Goal: Submit feedback/report problem: Submit feedback/report problem

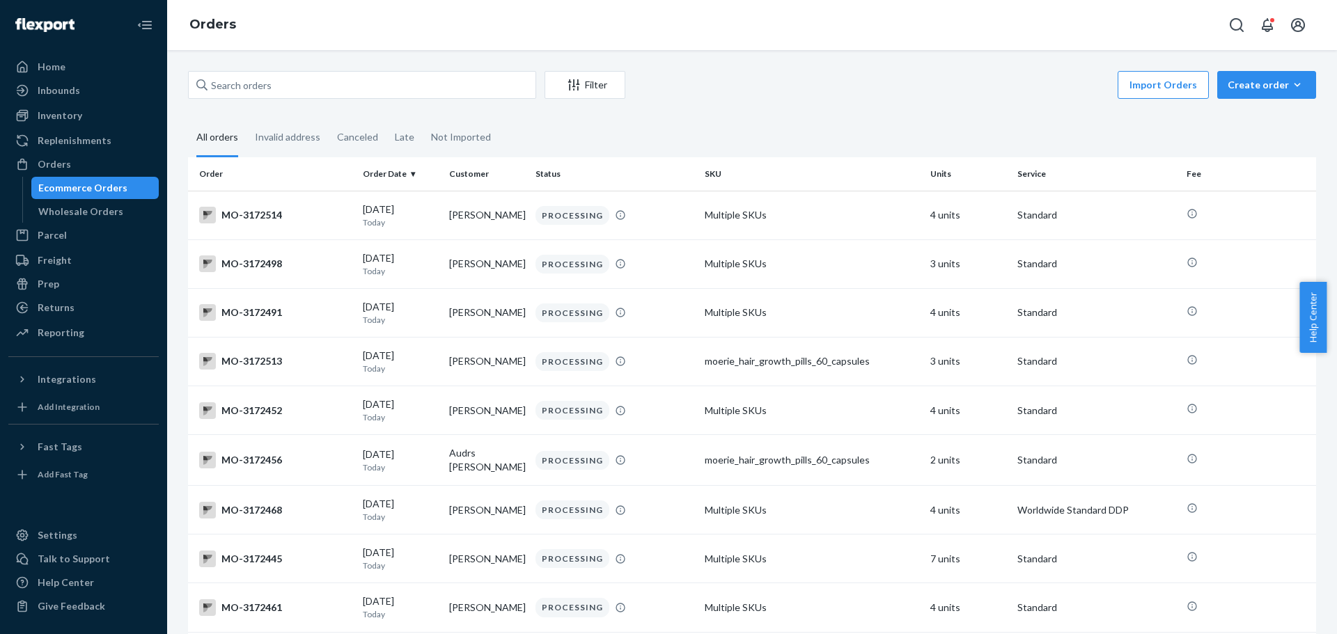
click at [838, 72] on div "Import Orders Create order Ecommerce order Removal order" at bounding box center [975, 86] width 682 height 31
click at [277, 86] on input "text" at bounding box center [362, 85] width 348 height 28
paste input "3124460"
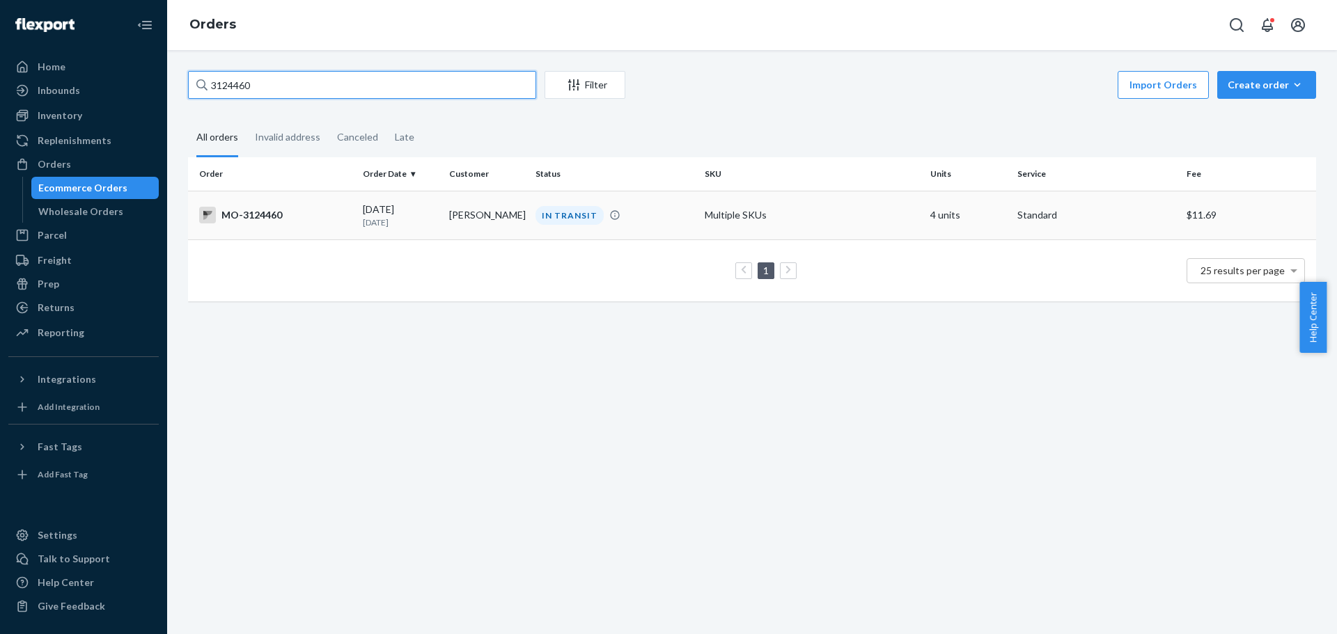
type input "3124460"
click at [483, 220] on td "[PERSON_NAME]" at bounding box center [487, 215] width 86 height 49
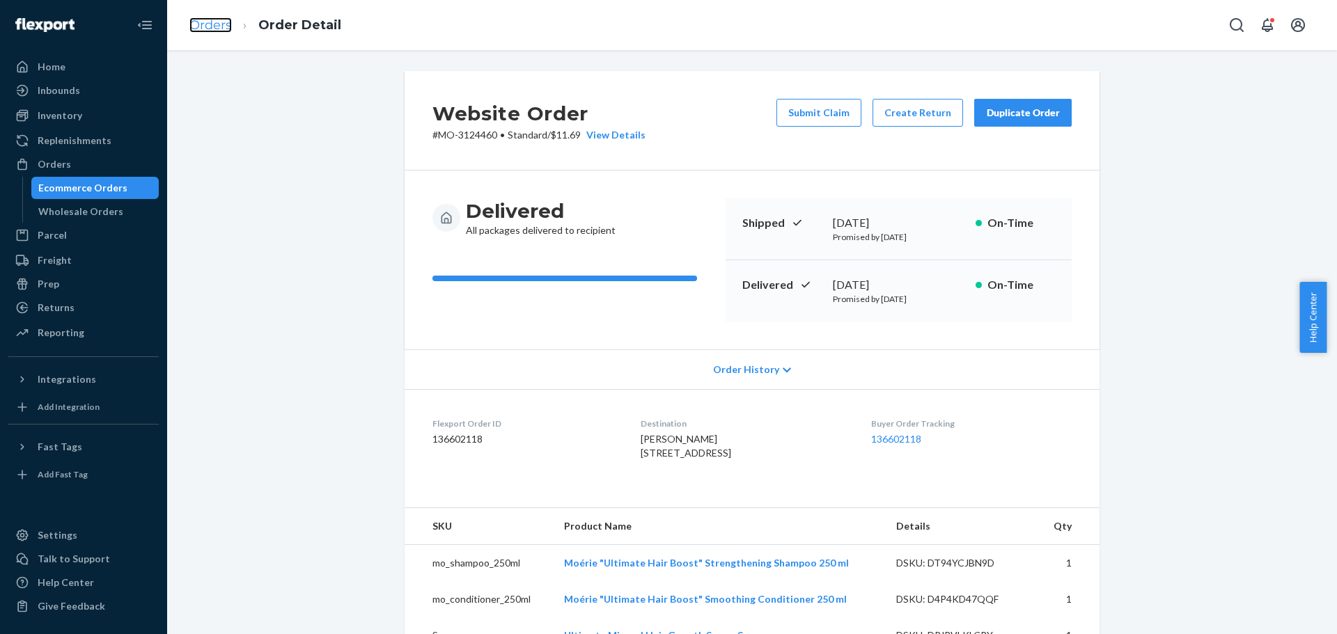
click at [217, 29] on link "Orders" at bounding box center [210, 24] width 42 height 15
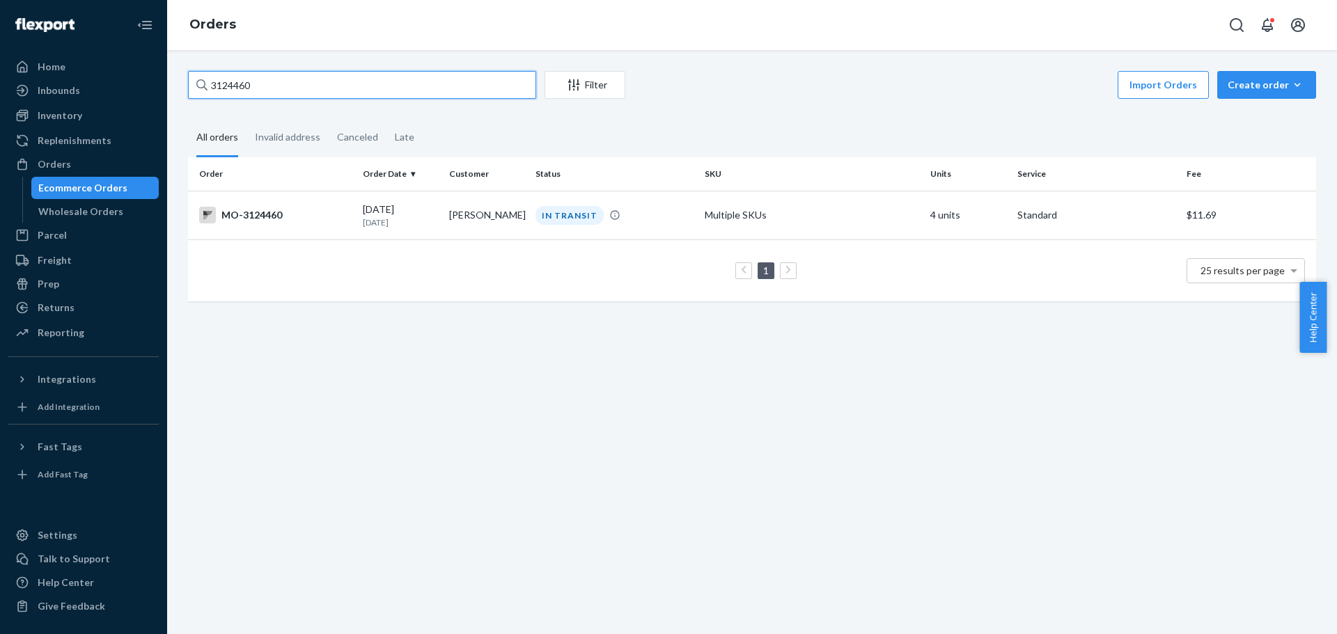
click at [382, 91] on input "3124460" at bounding box center [362, 85] width 348 height 28
type input "3124460"
click at [481, 221] on td "[PERSON_NAME]" at bounding box center [487, 215] width 86 height 49
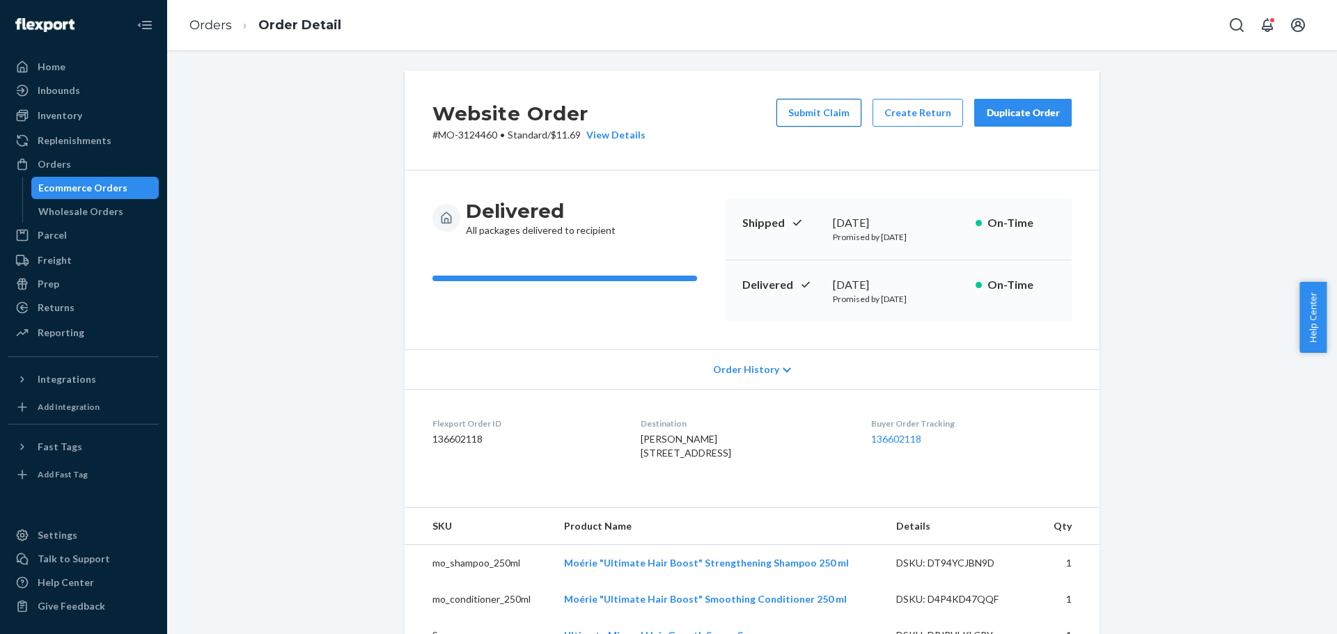
click at [821, 114] on button "Submit Claim" at bounding box center [818, 113] width 85 height 28
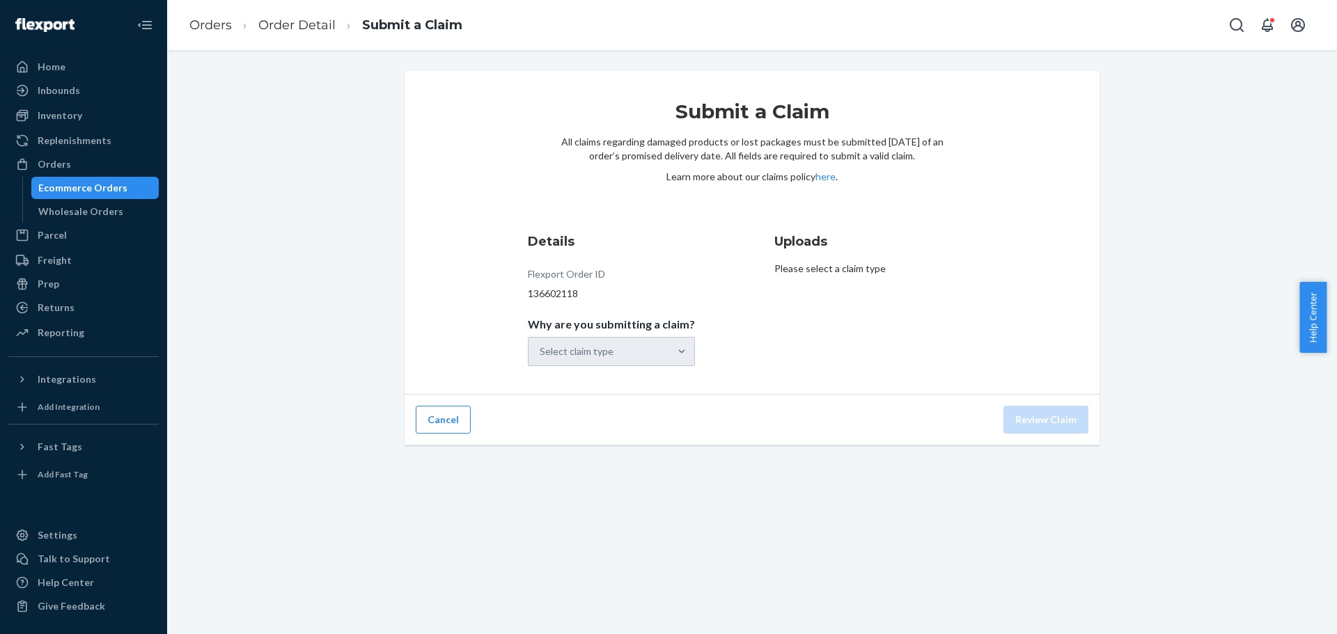
click at [680, 354] on div "Select claim type" at bounding box center [611, 351] width 167 height 29
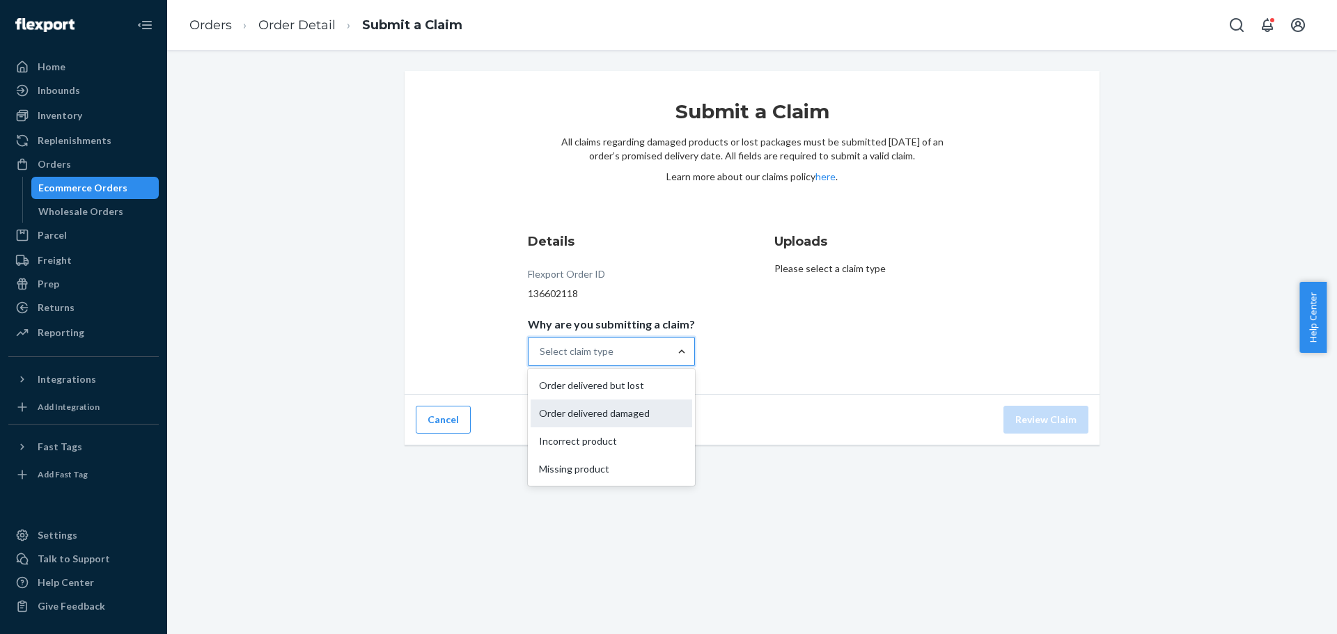
click at [651, 415] on div "Order delivered damaged" at bounding box center [612, 414] width 162 height 28
click at [541, 359] on input "Why are you submitting a claim? option Order delivered damaged focused, 2 of 4.…" at bounding box center [540, 352] width 1 height 14
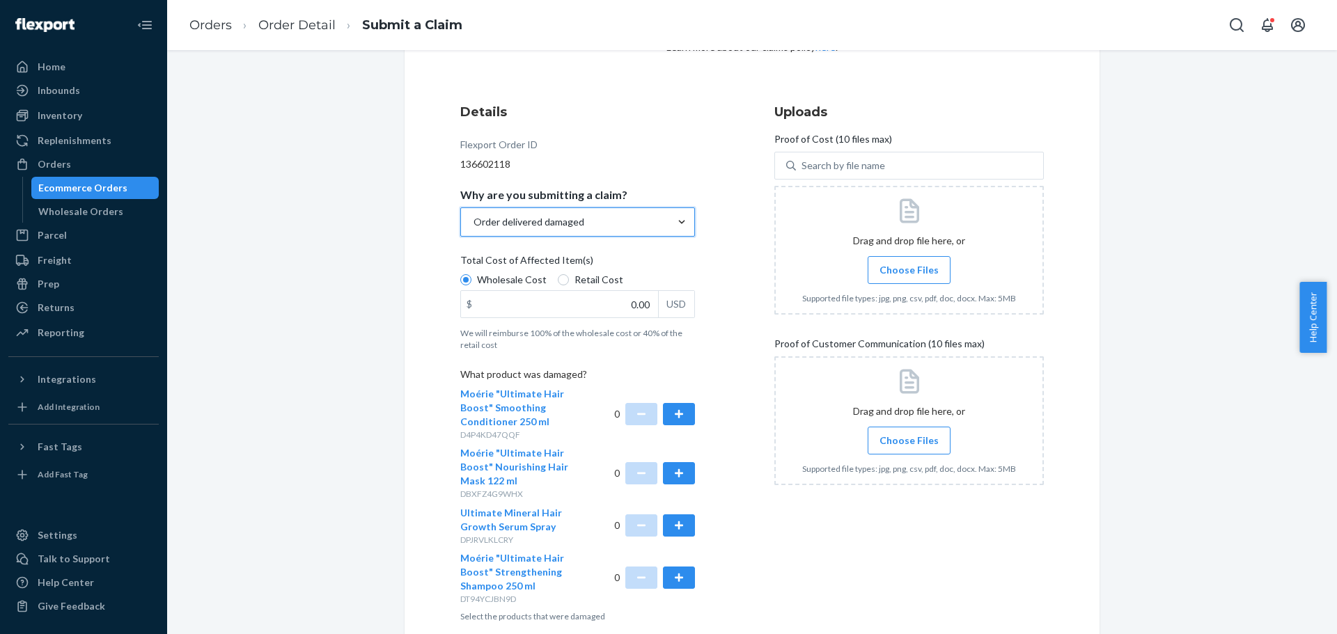
scroll to position [139, 0]
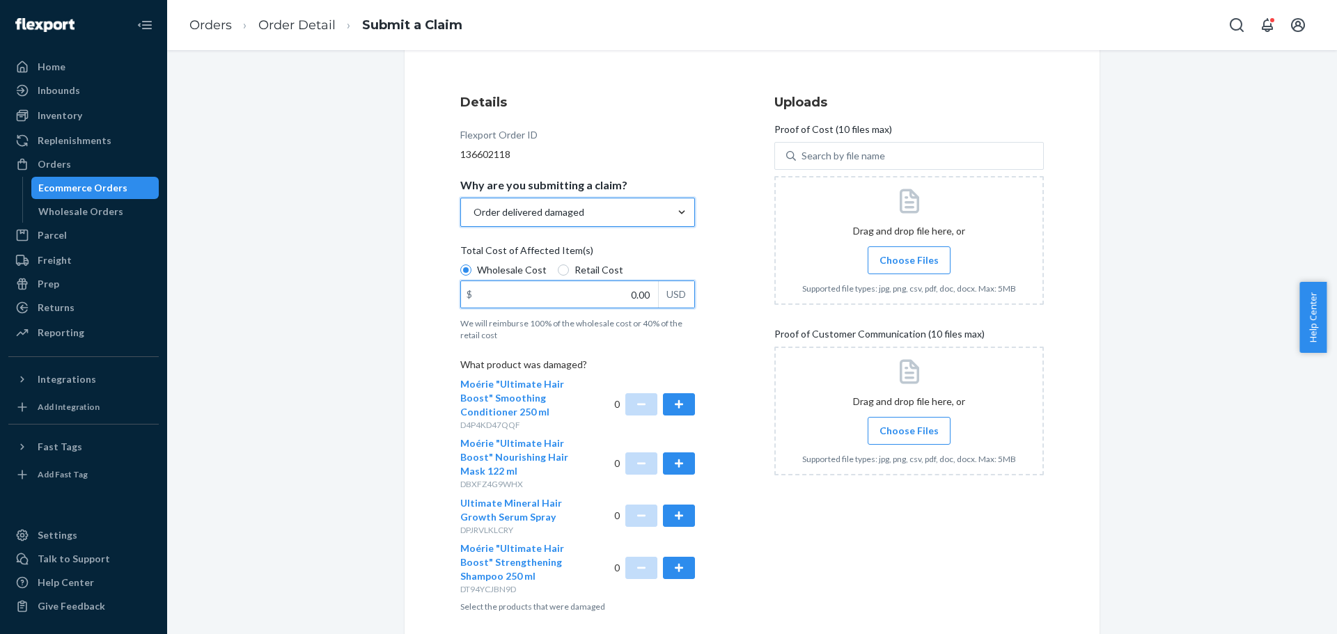
click at [630, 290] on input "0.00" at bounding box center [559, 294] width 197 height 26
type input "28.00"
click at [346, 370] on div "Submit a Claim All claims regarding damaged products or lost packages must be s…" at bounding box center [752, 312] width 1149 height 760
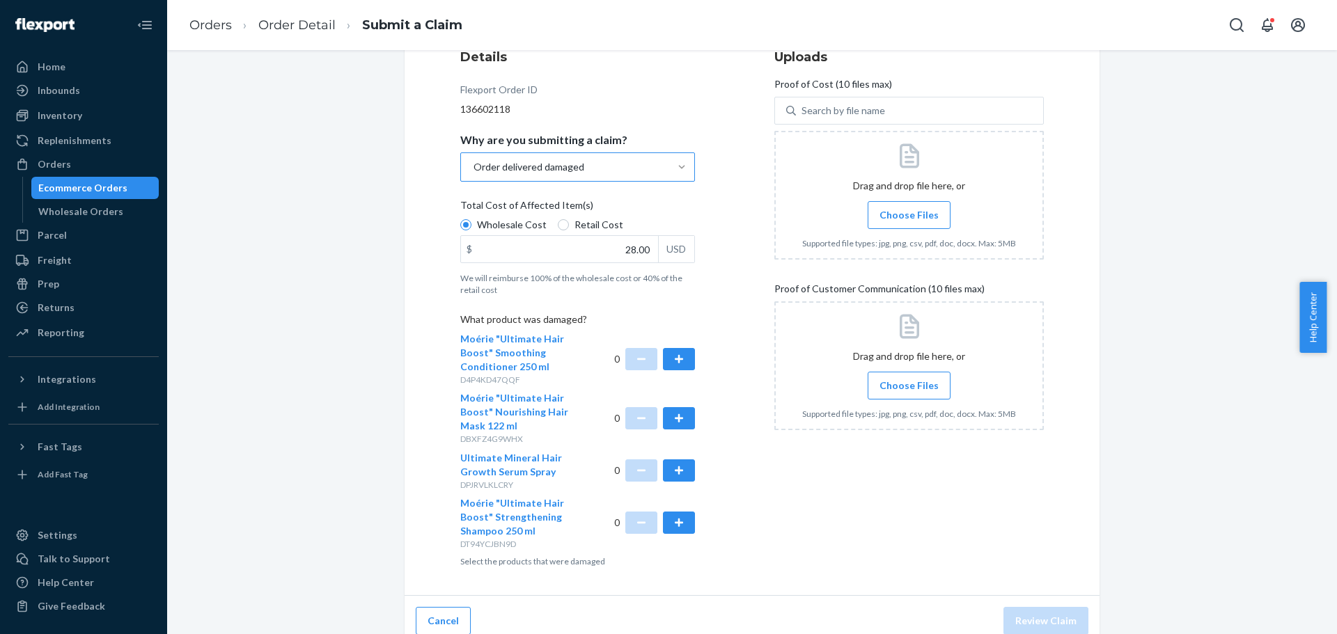
scroll to position [197, 0]
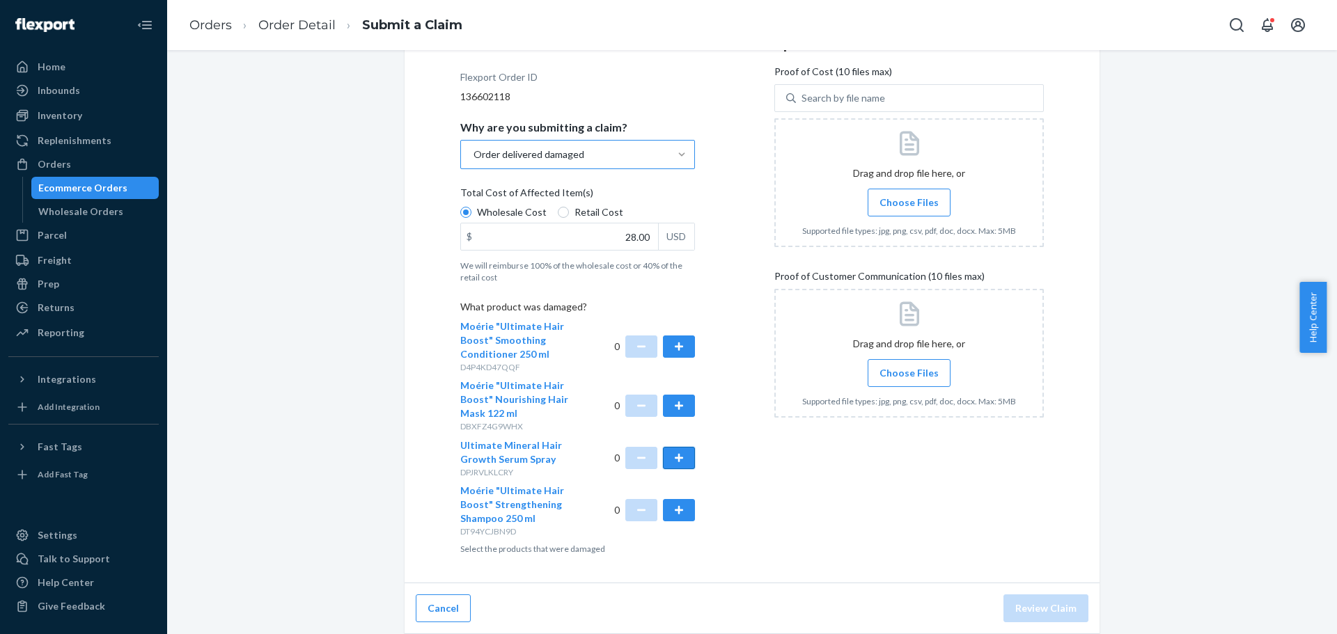
click at [682, 458] on button "button" at bounding box center [679, 458] width 32 height 22
click at [677, 513] on button "button" at bounding box center [679, 510] width 32 height 22
click at [912, 198] on span "Choose Files" at bounding box center [909, 203] width 59 height 14
click at [909, 198] on input "Choose Files" at bounding box center [909, 202] width 1 height 15
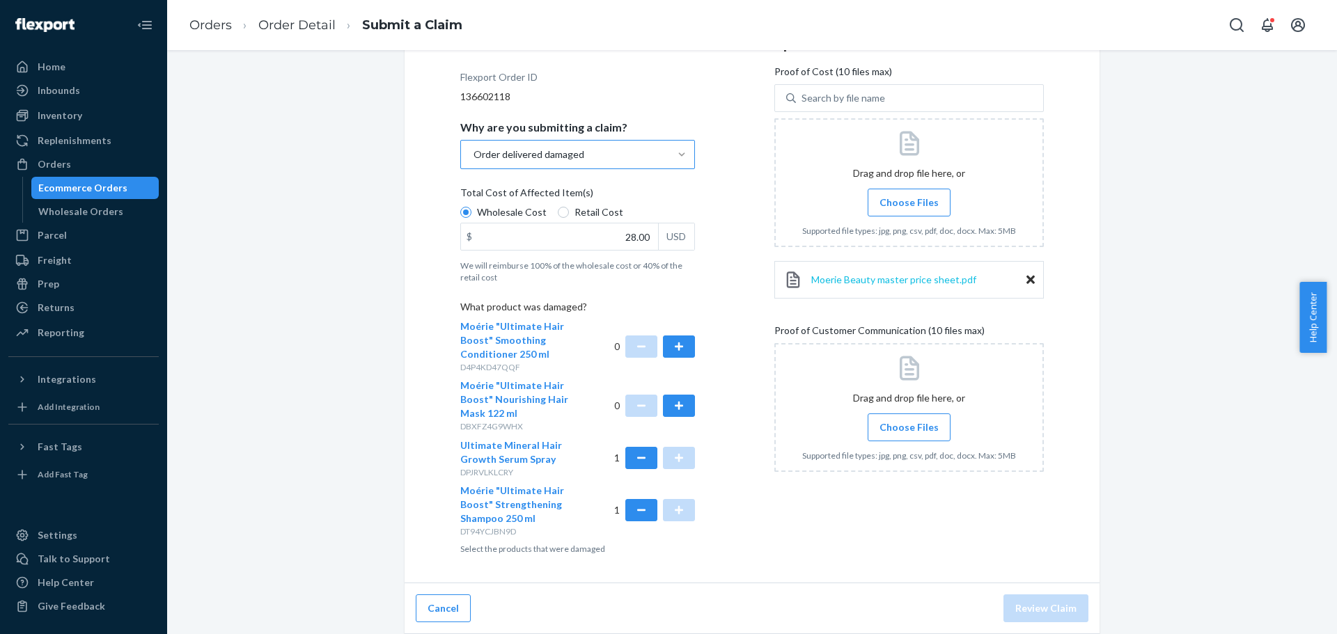
click at [865, 278] on span "Moerie Beauty master price sheet.pdf" at bounding box center [893, 280] width 165 height 12
click at [885, 281] on span "Moerie Beauty master price sheet.pdf" at bounding box center [893, 280] width 165 height 12
click at [299, 182] on div "Submit a Claim All claims regarding damaged products or lost packages must be s…" at bounding box center [752, 254] width 1149 height 760
click at [907, 430] on span "Choose Files" at bounding box center [909, 428] width 59 height 14
click at [909, 430] on input "Choose Files" at bounding box center [909, 427] width 1 height 15
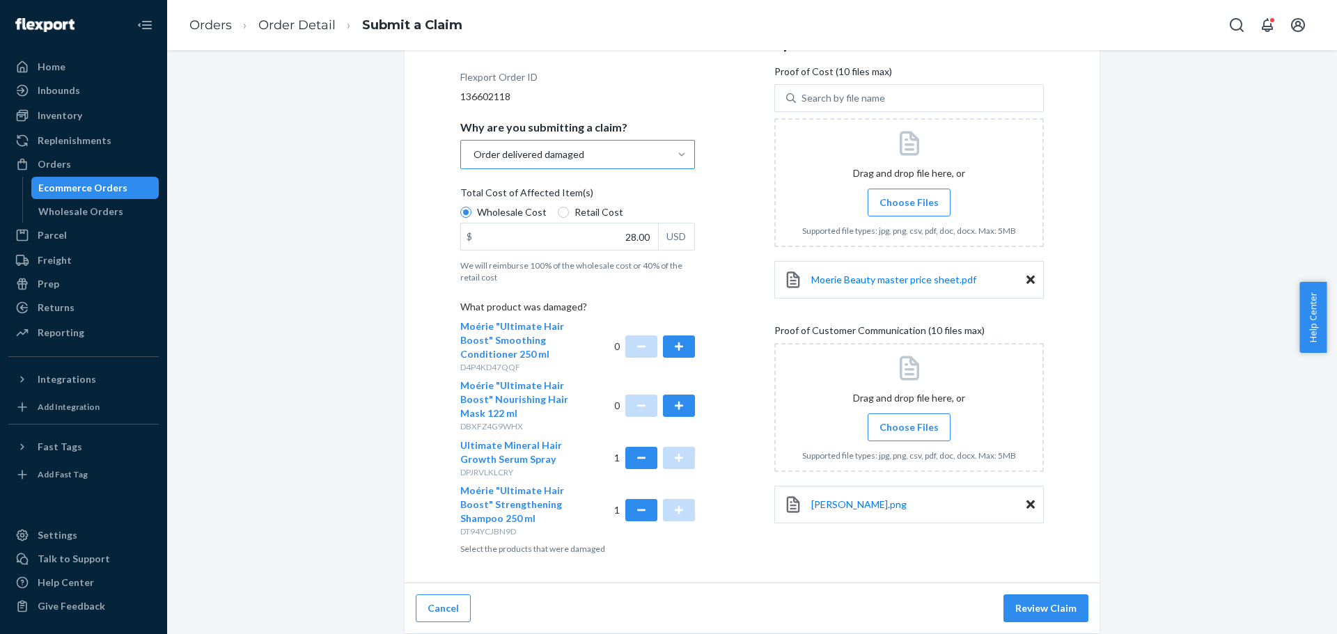
click at [909, 427] on span "Choose Files" at bounding box center [909, 428] width 59 height 14
click at [909, 427] on input "Choose Files" at bounding box center [909, 427] width 1 height 15
click at [928, 421] on span "Choose Files" at bounding box center [909, 428] width 59 height 14
click at [909, 420] on input "Choose Files" at bounding box center [909, 427] width 1 height 15
click at [908, 421] on span "Choose Files" at bounding box center [909, 428] width 59 height 14
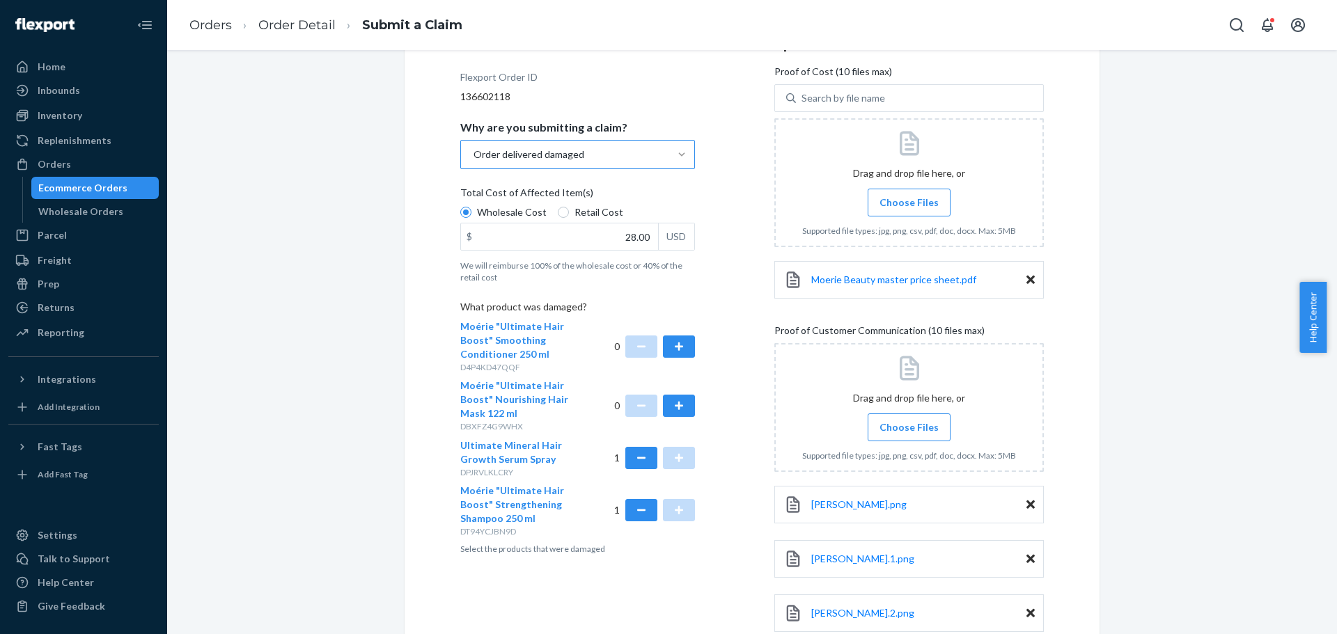
click at [909, 421] on input "Choose Files" at bounding box center [909, 427] width 1 height 15
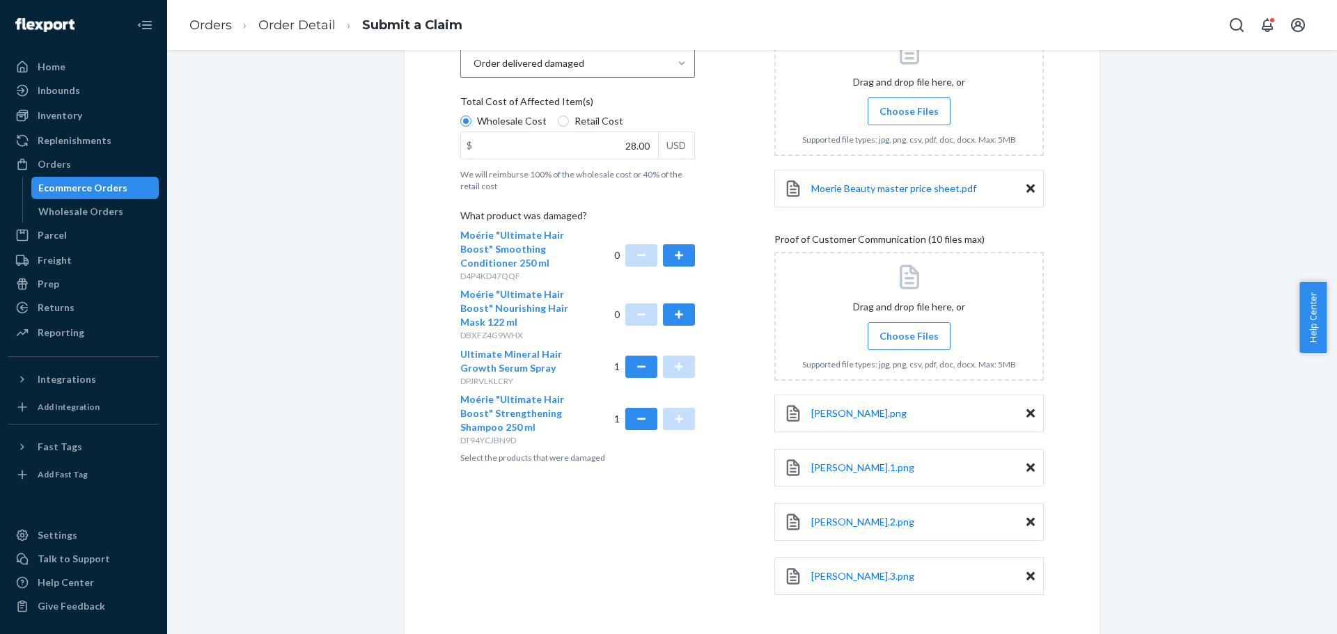
scroll to position [343, 0]
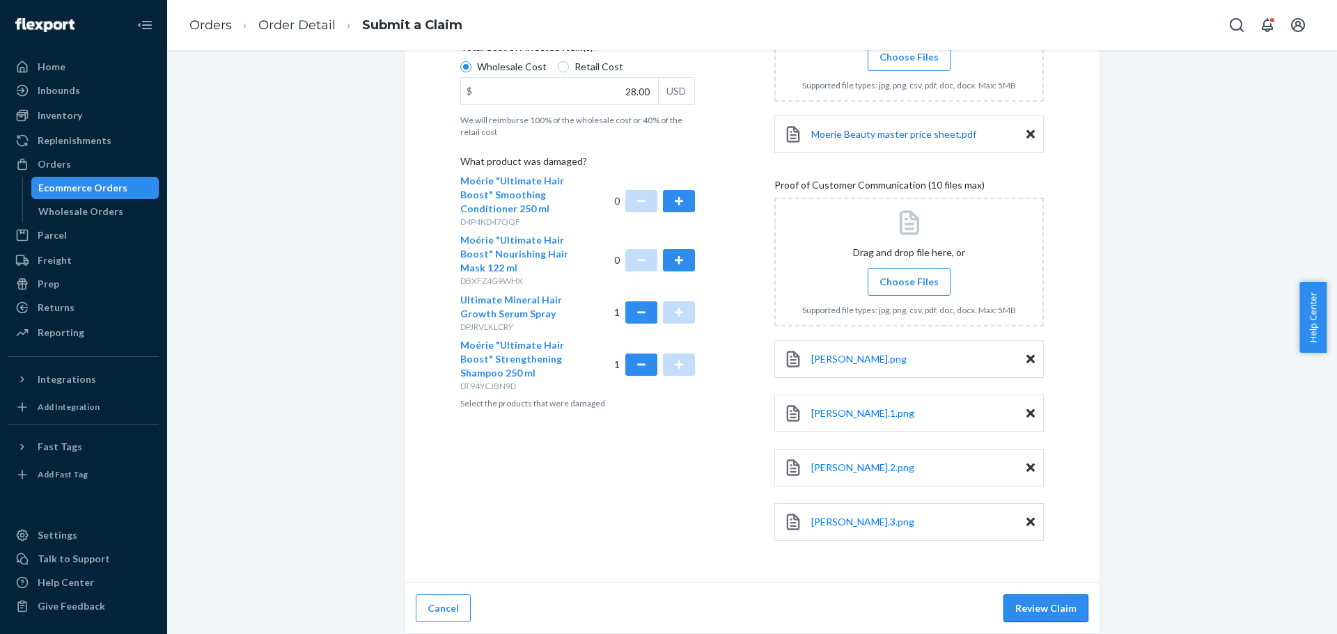
click at [1052, 600] on button "Review Claim" at bounding box center [1045, 609] width 85 height 28
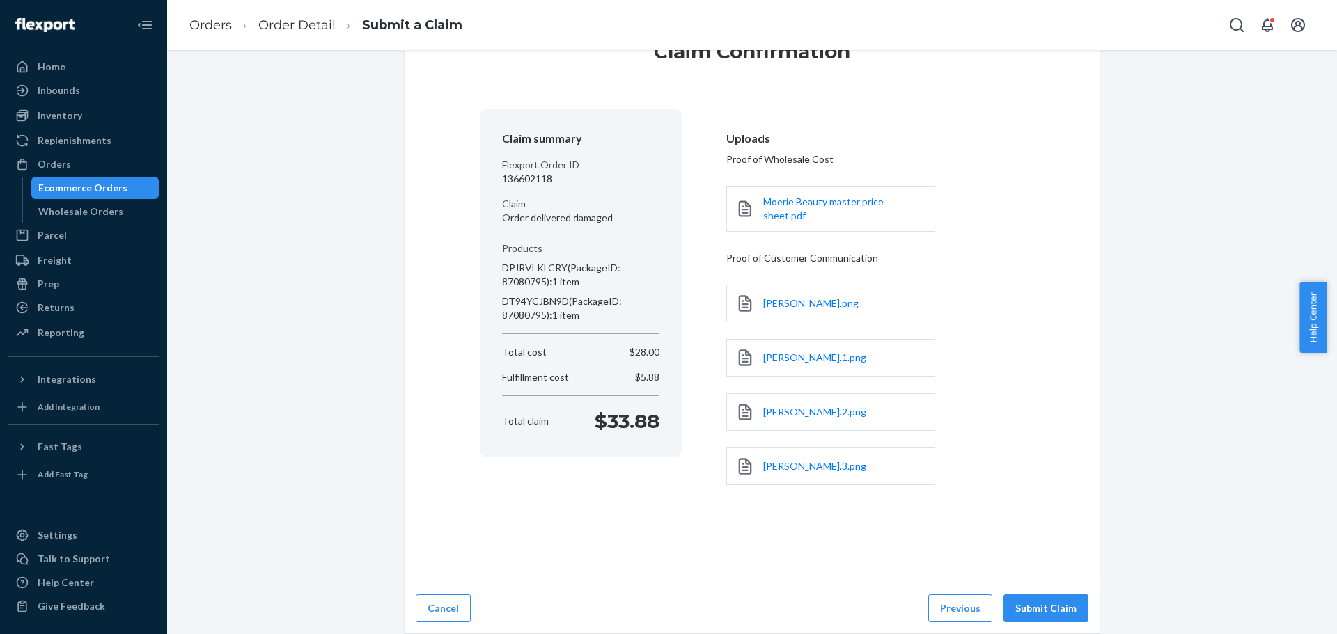
scroll to position [52, 0]
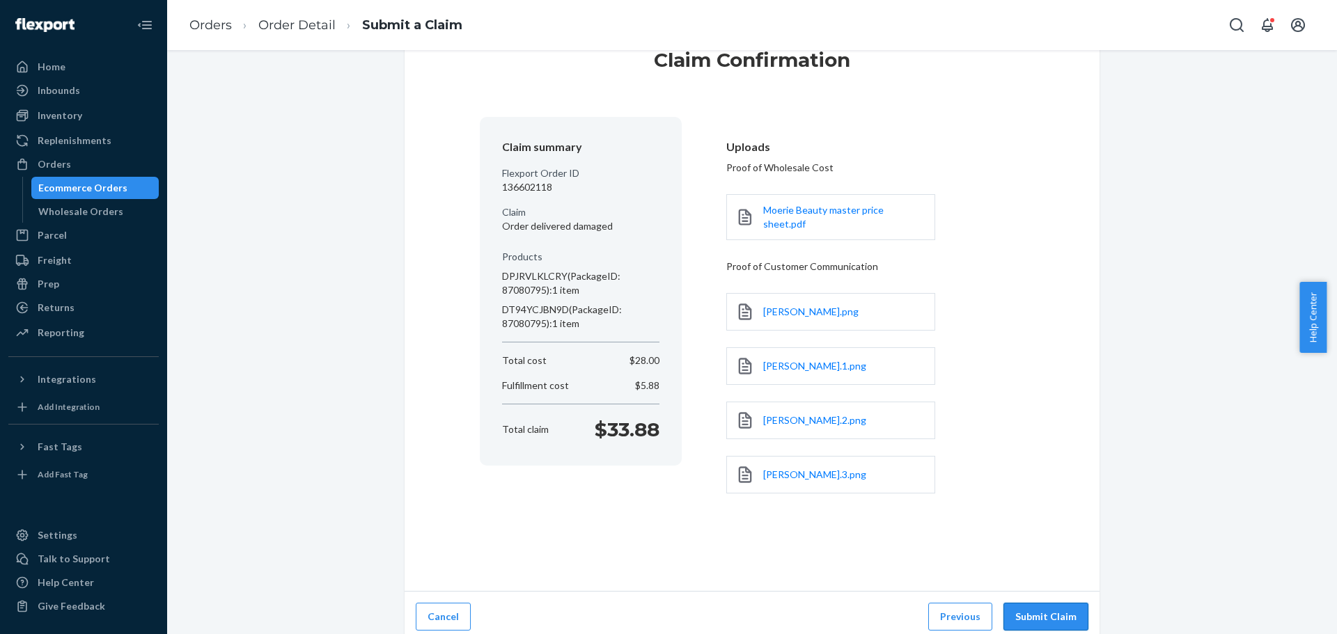
click at [1052, 608] on button "Submit Claim" at bounding box center [1045, 617] width 85 height 28
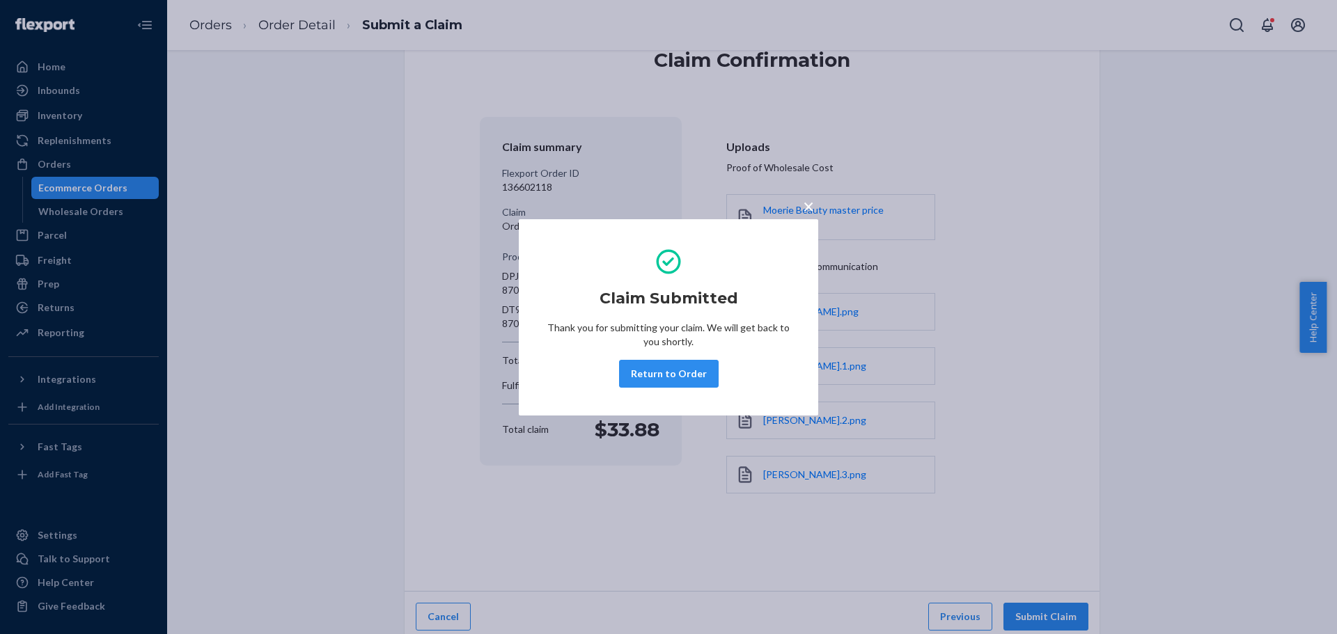
click at [809, 208] on span "×" at bounding box center [808, 206] width 11 height 24
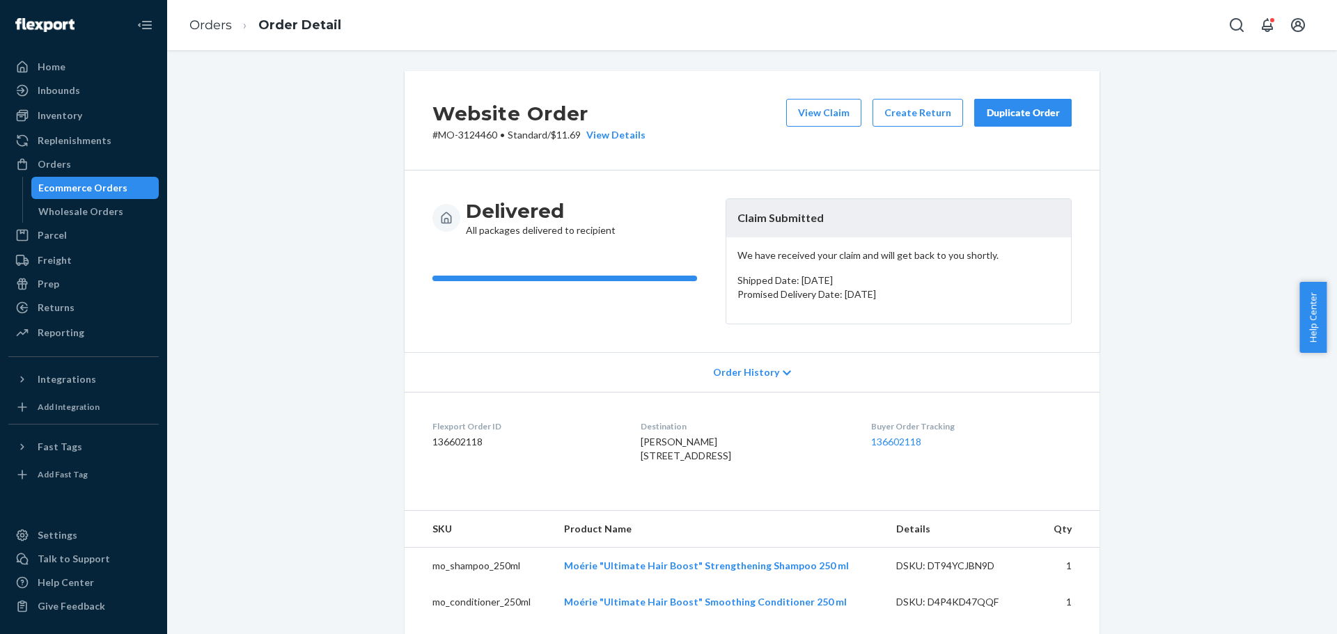
click at [650, 439] on span "[PERSON_NAME] [STREET_ADDRESS]" at bounding box center [686, 449] width 91 height 26
copy span "[PERSON_NAME]"
